Goal: Navigation & Orientation: Go to known website

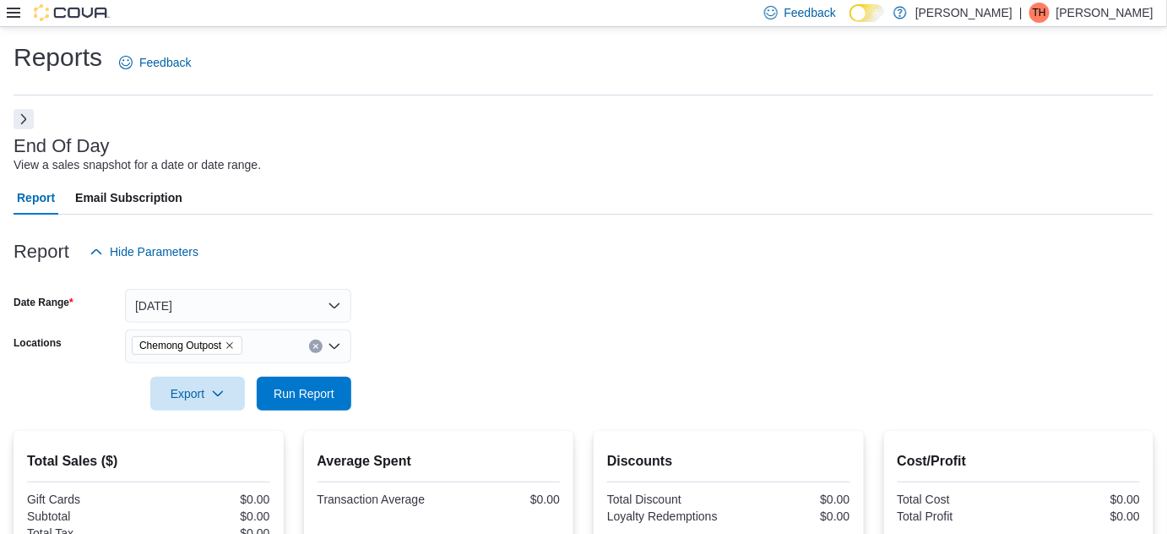
click at [20, 17] on div at bounding box center [58, 12] width 103 height 17
click at [19, 15] on icon at bounding box center [14, 13] width 14 height 14
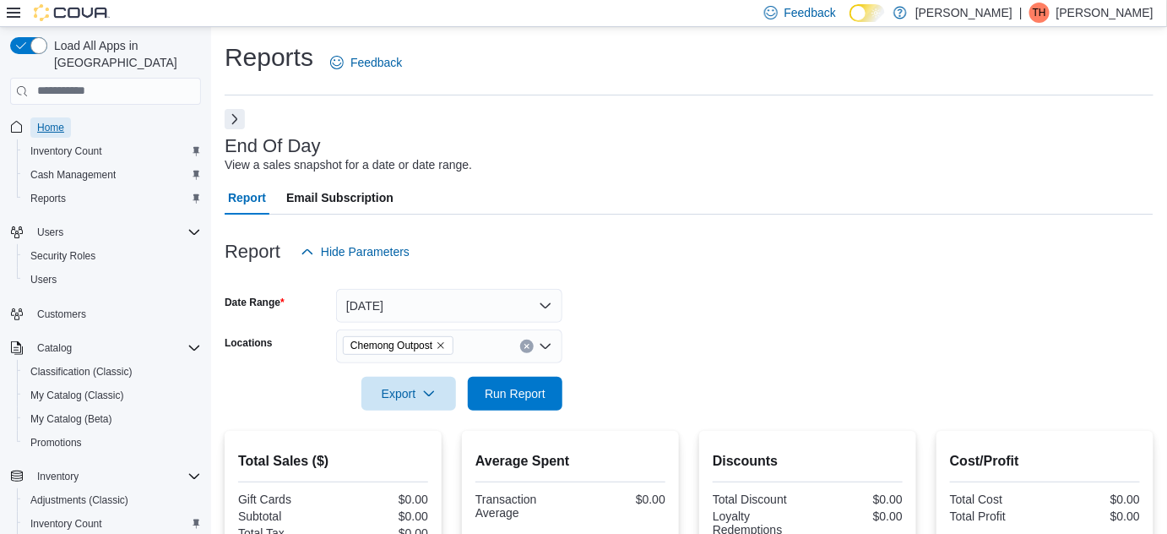
click at [47, 121] on span "Home" at bounding box center [50, 128] width 27 height 14
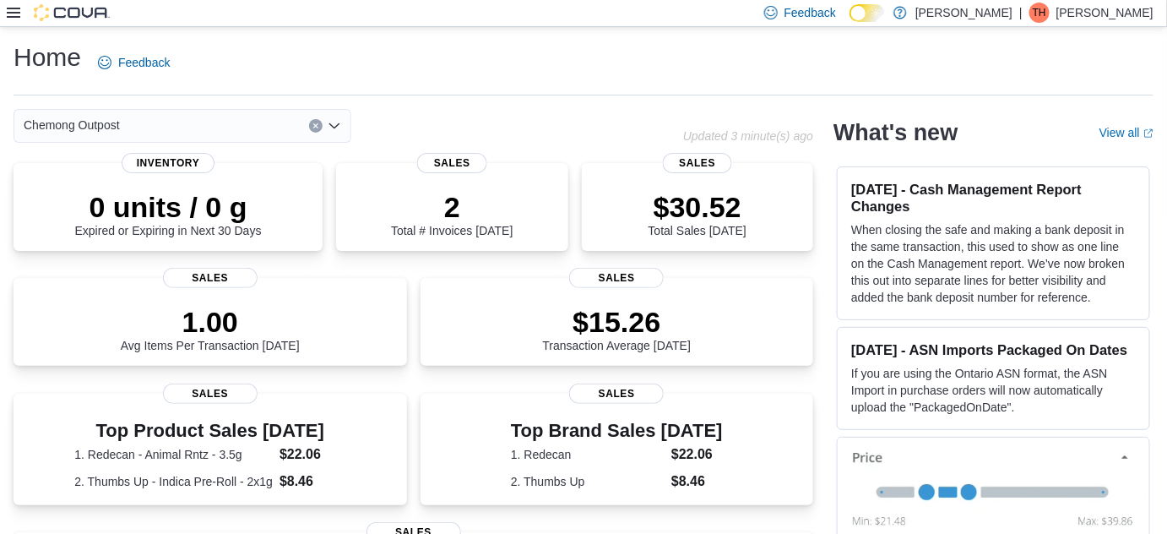
click at [20, 16] on div at bounding box center [58, 12] width 103 height 17
click at [16, 16] on icon at bounding box center [14, 13] width 14 height 10
